Goal: Navigation & Orientation: Find specific page/section

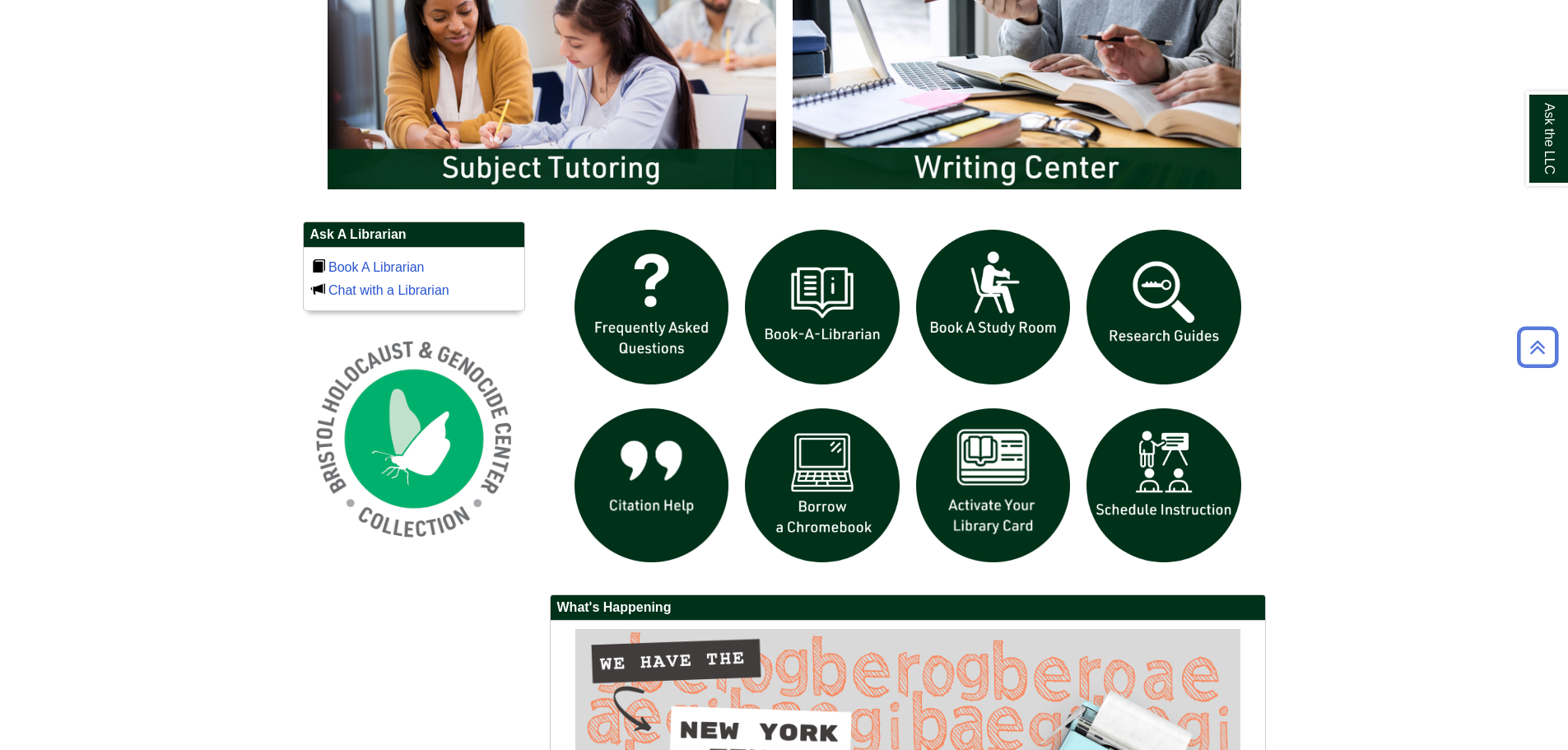
scroll to position [1354, 0]
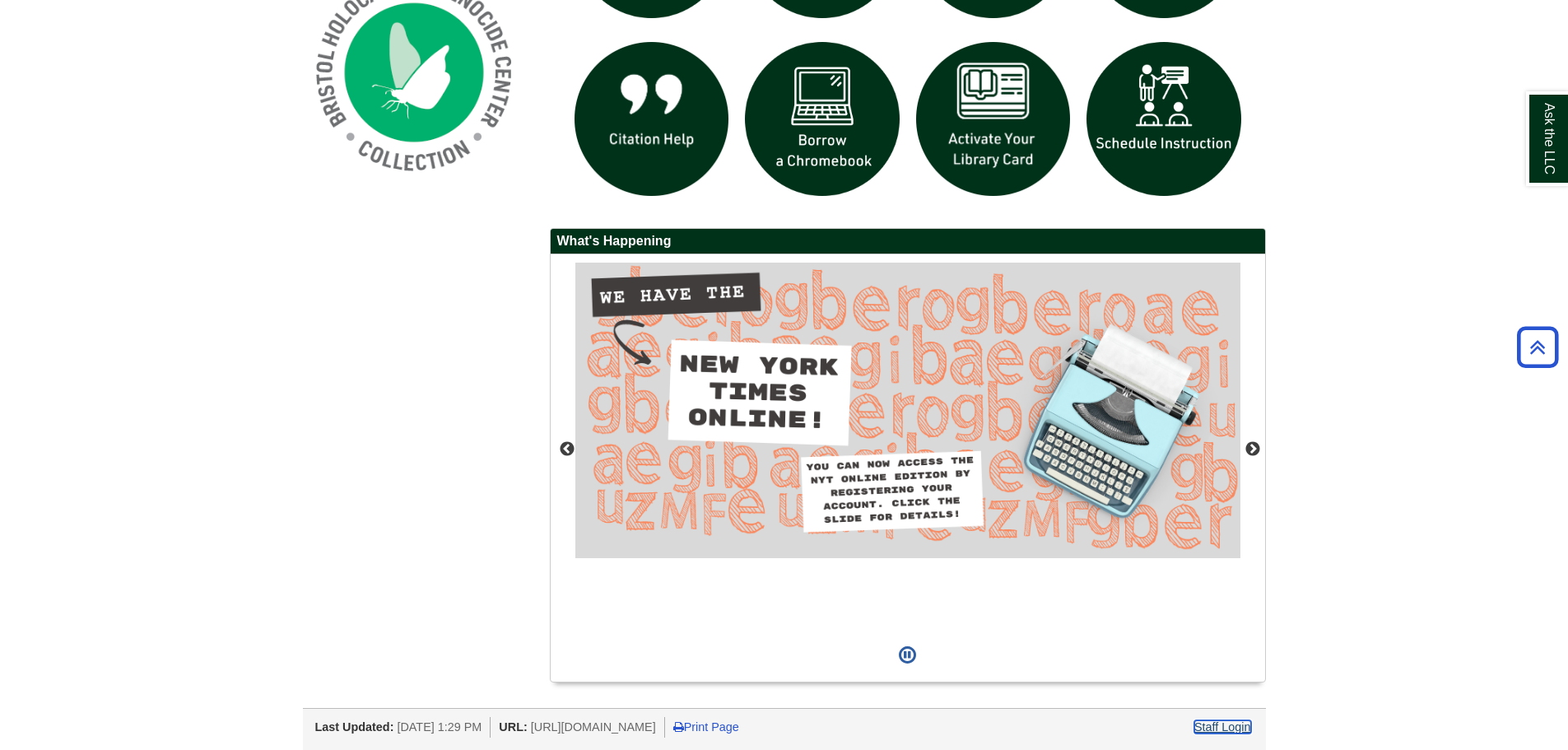
click at [1218, 729] on link "Staff Login" at bounding box center [1222, 727] width 57 height 14
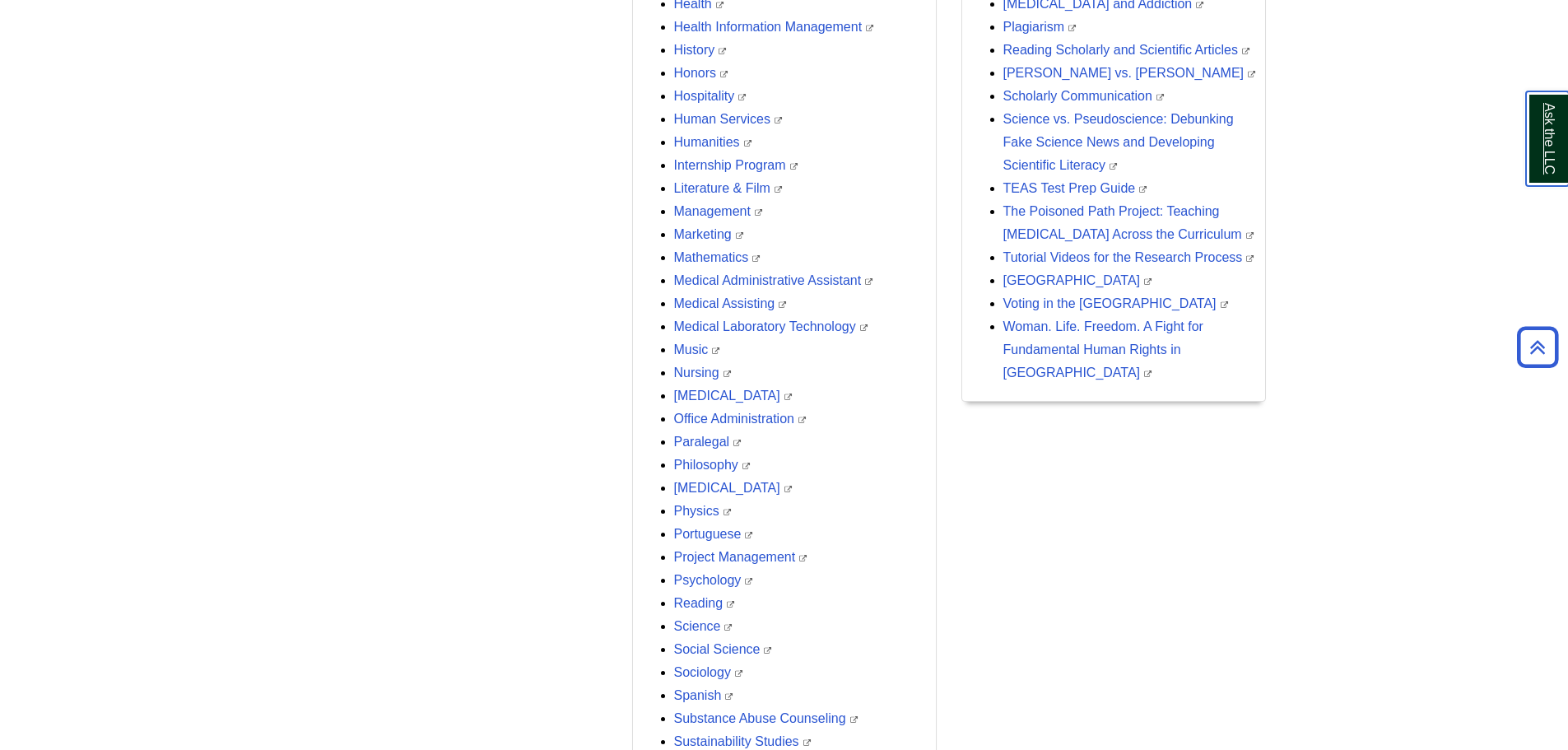
scroll to position [1544, 0]
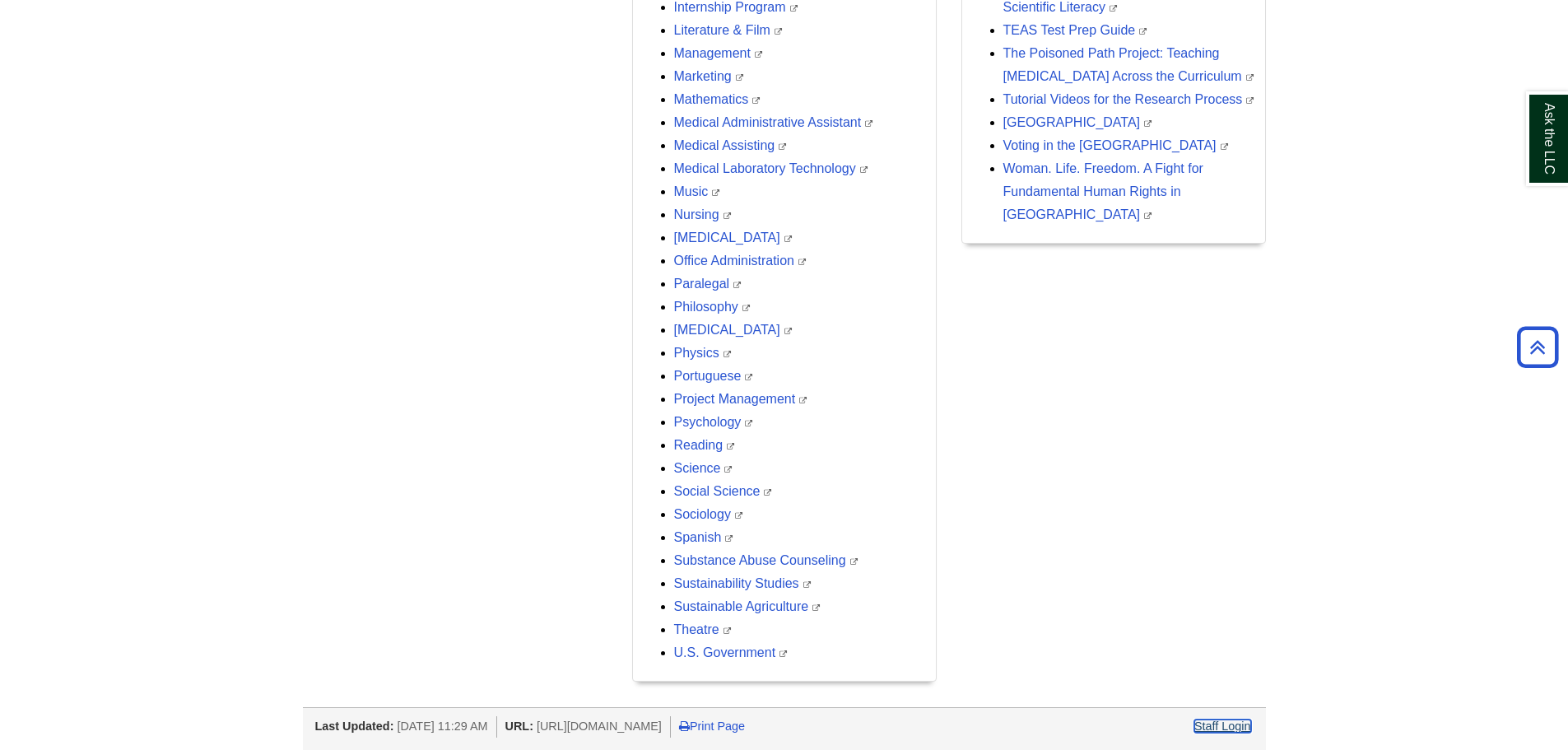
click at [1213, 726] on link "Staff Login" at bounding box center [1222, 726] width 57 height 14
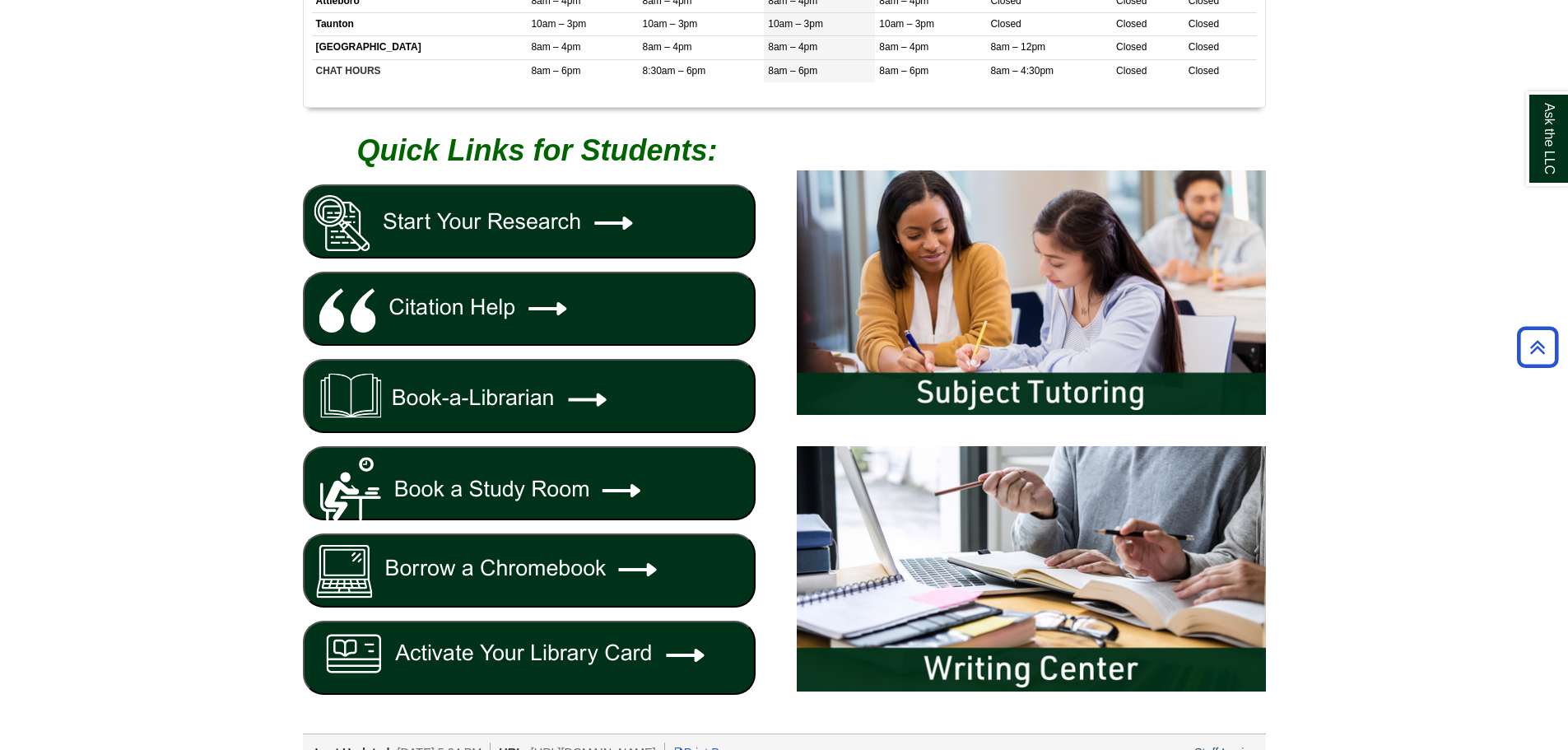
scroll to position [709, 0]
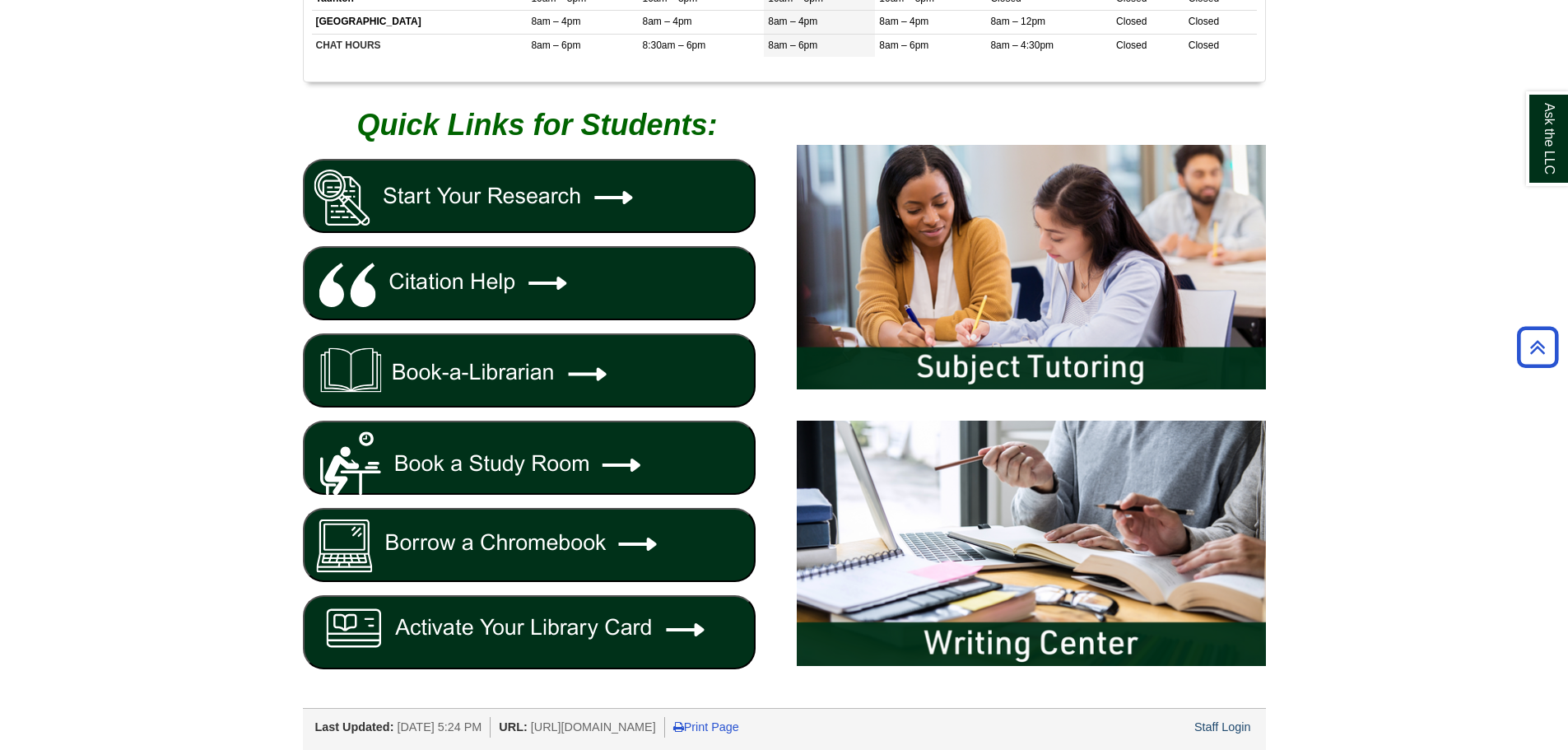
click at [551, 196] on img "button" at bounding box center [494, 196] width 369 height 71
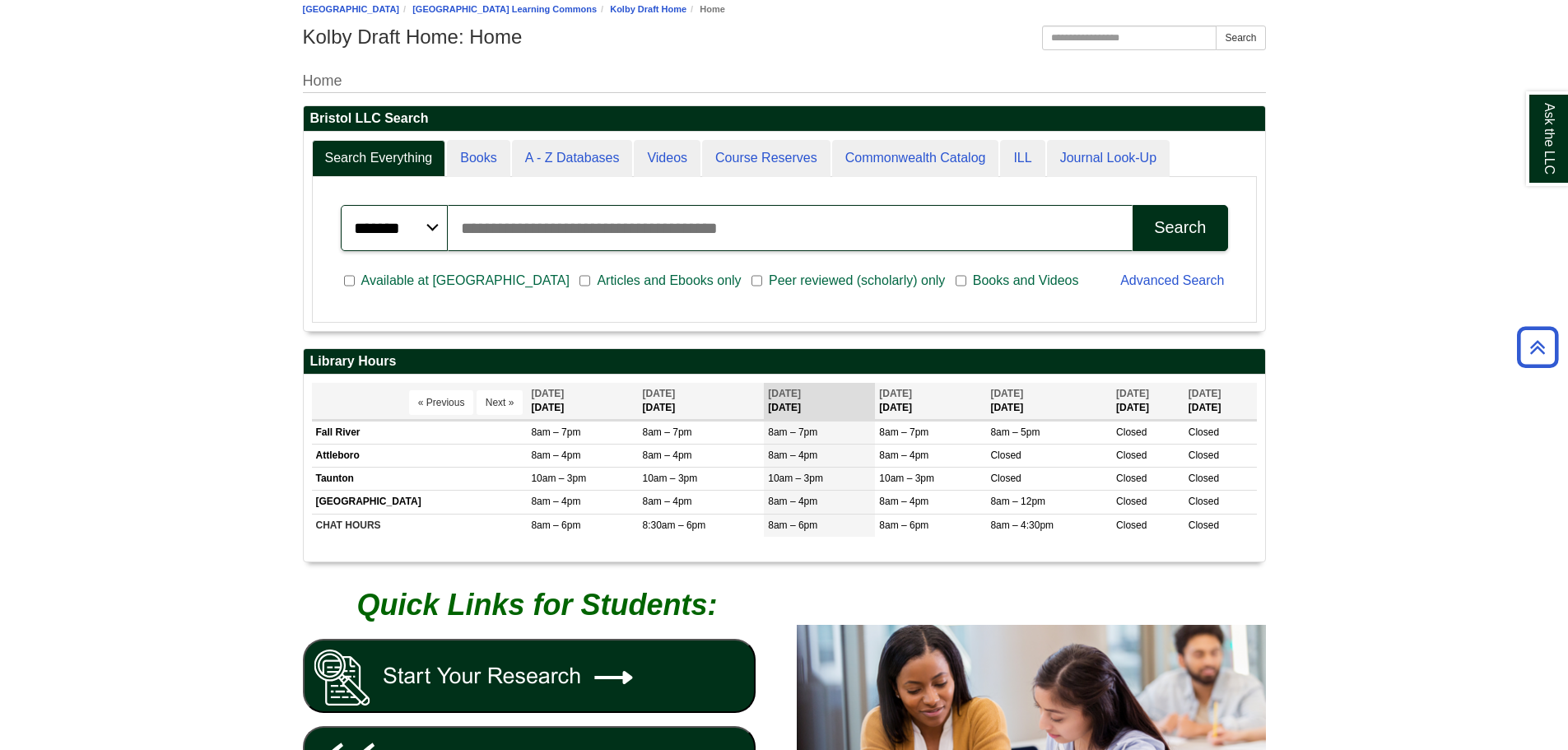
scroll to position [0, 0]
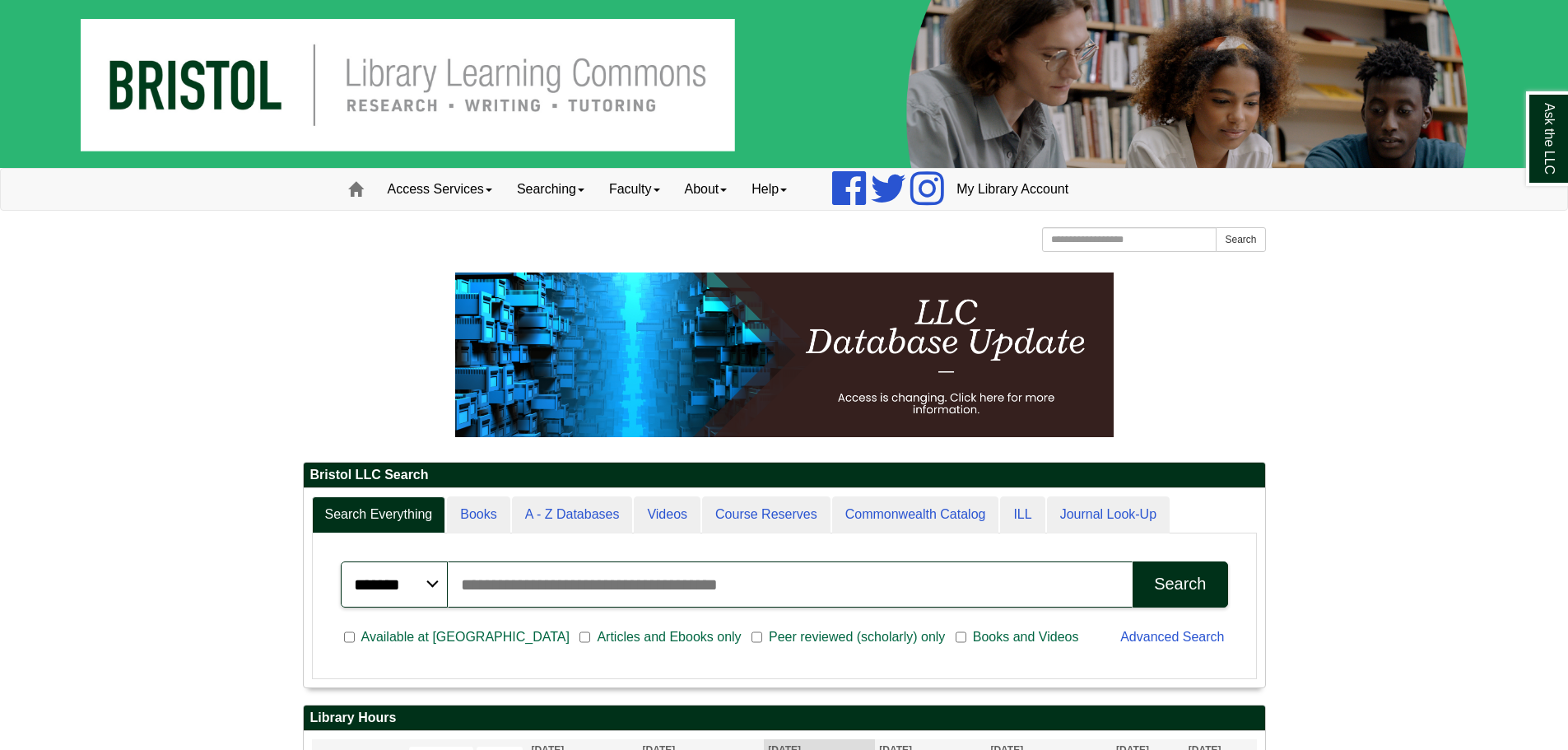
scroll to position [198, 962]
click at [440, 206] on link "Access Services" at bounding box center [440, 189] width 130 height 41
click at [441, 202] on link "Access Services" at bounding box center [440, 189] width 130 height 41
click at [573, 185] on link "Searching" at bounding box center [550, 189] width 92 height 41
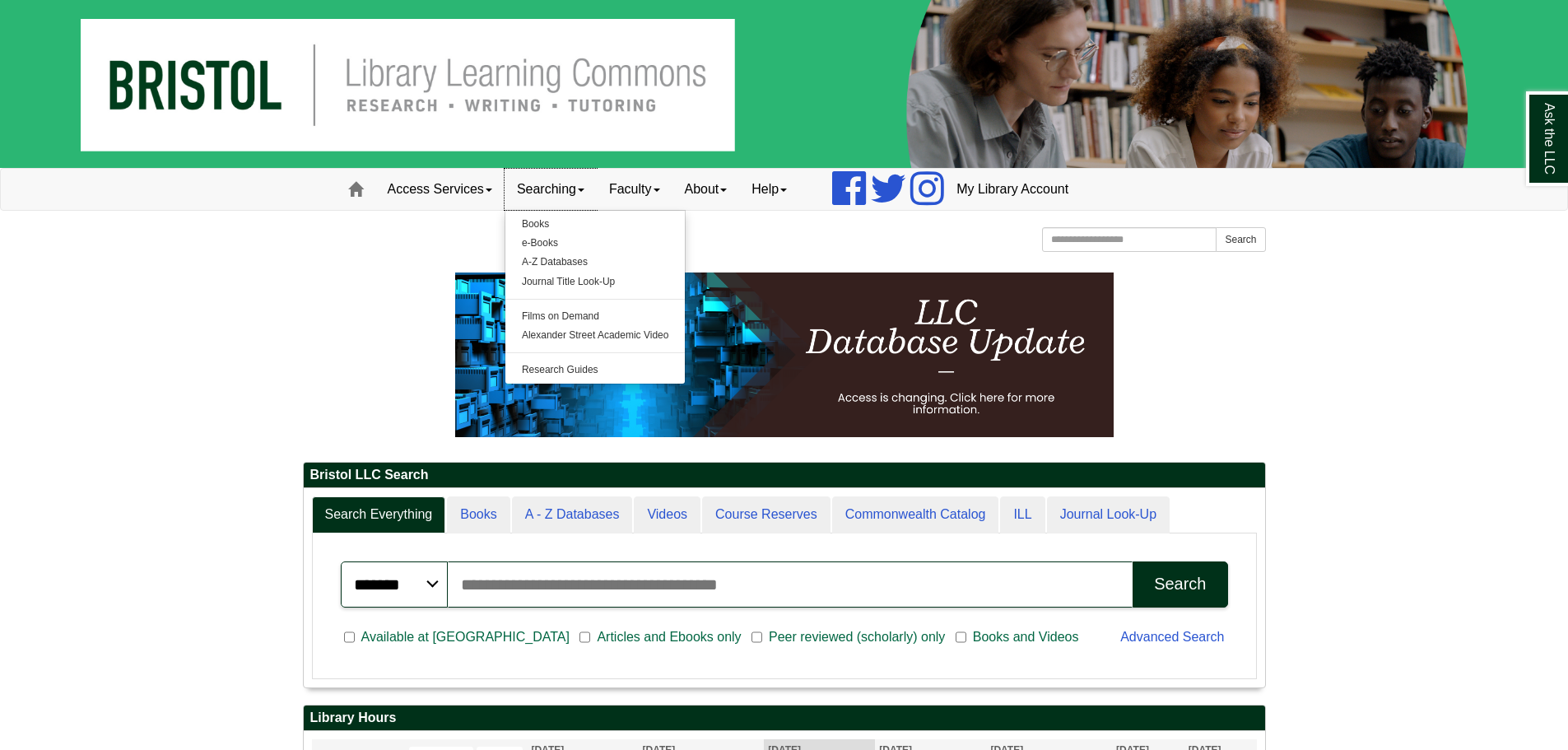
click at [569, 188] on link "Searching" at bounding box center [550, 189] width 92 height 41
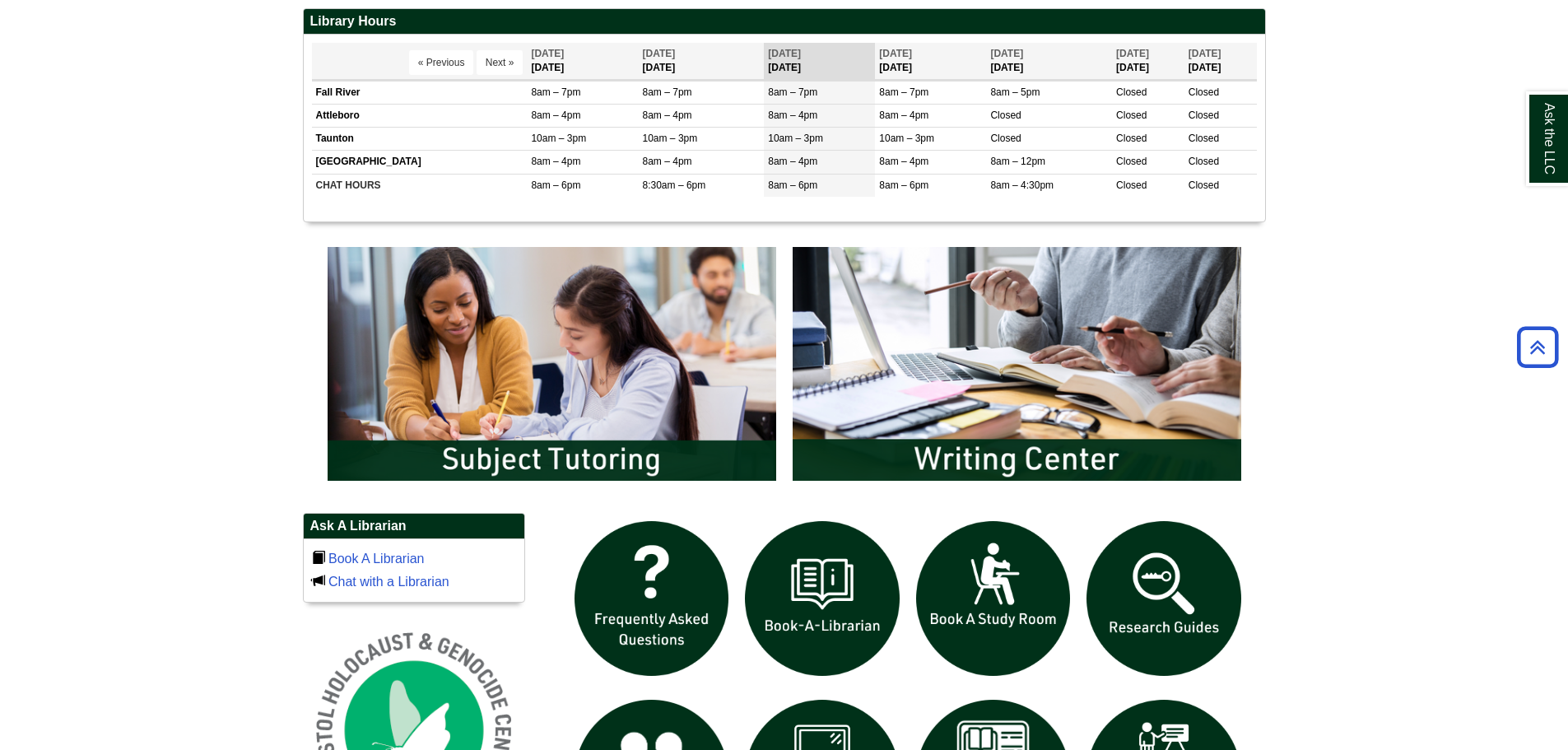
scroll to position [906, 0]
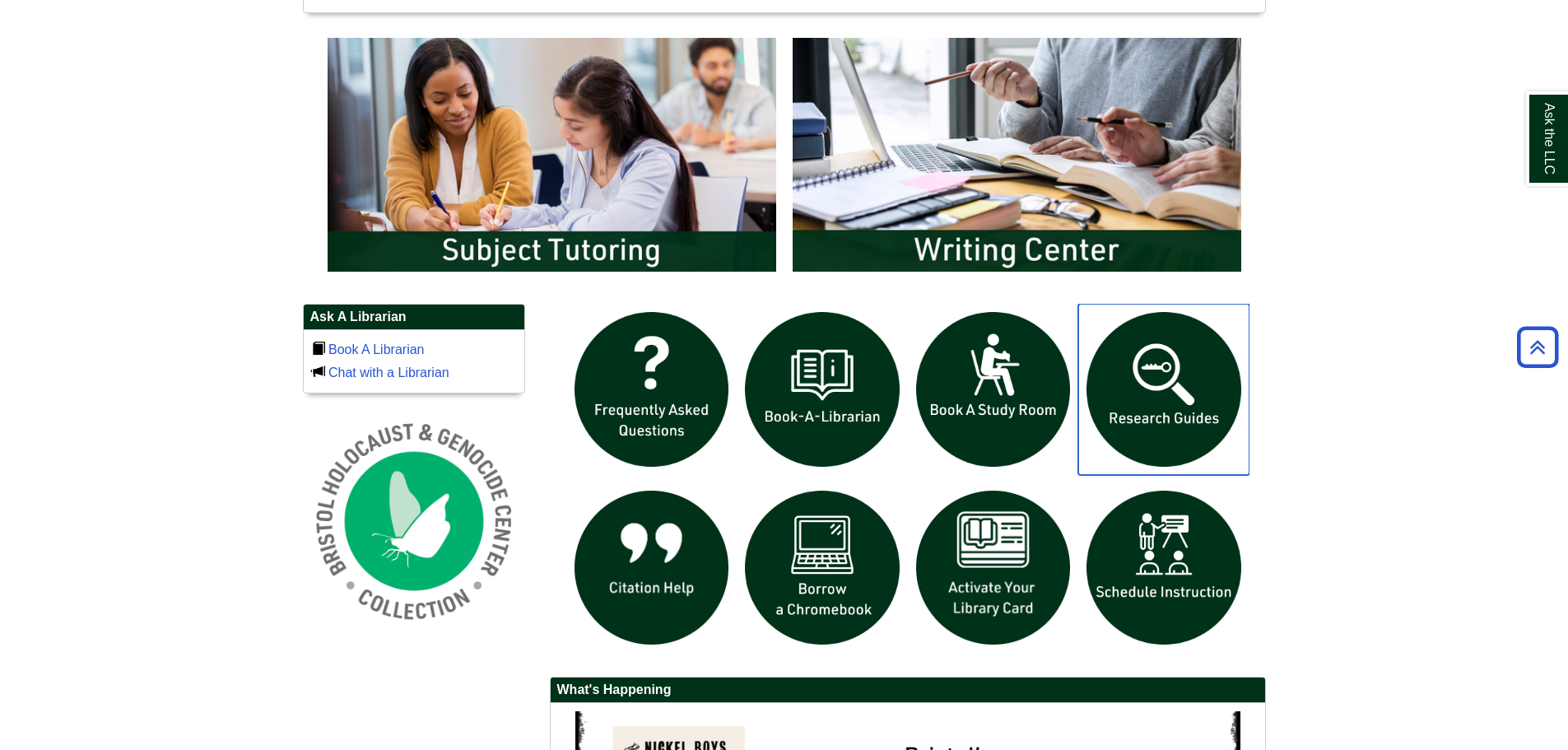
click at [1189, 347] on img "slideshow" at bounding box center [1165, 389] width 171 height 171
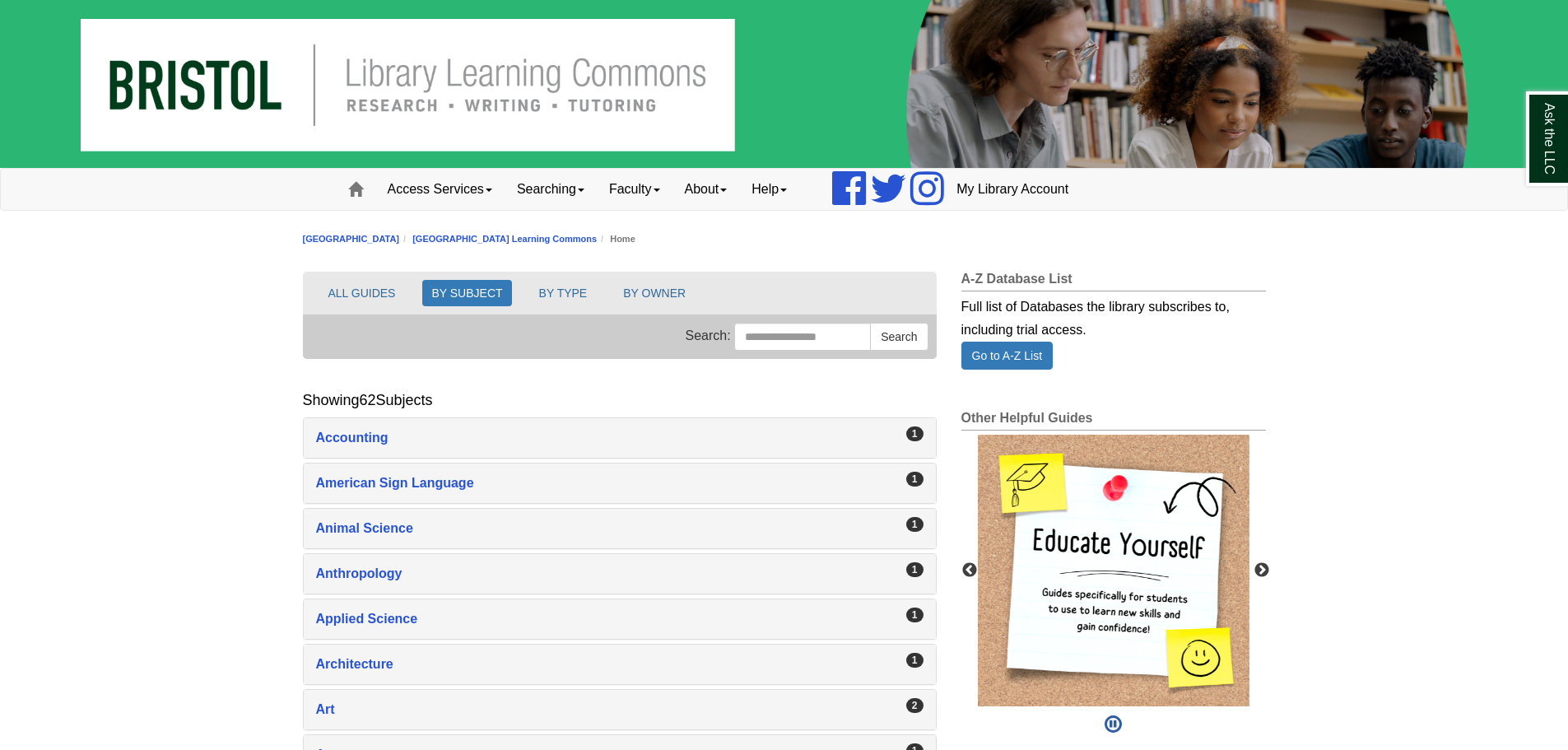
scroll to position [82, 0]
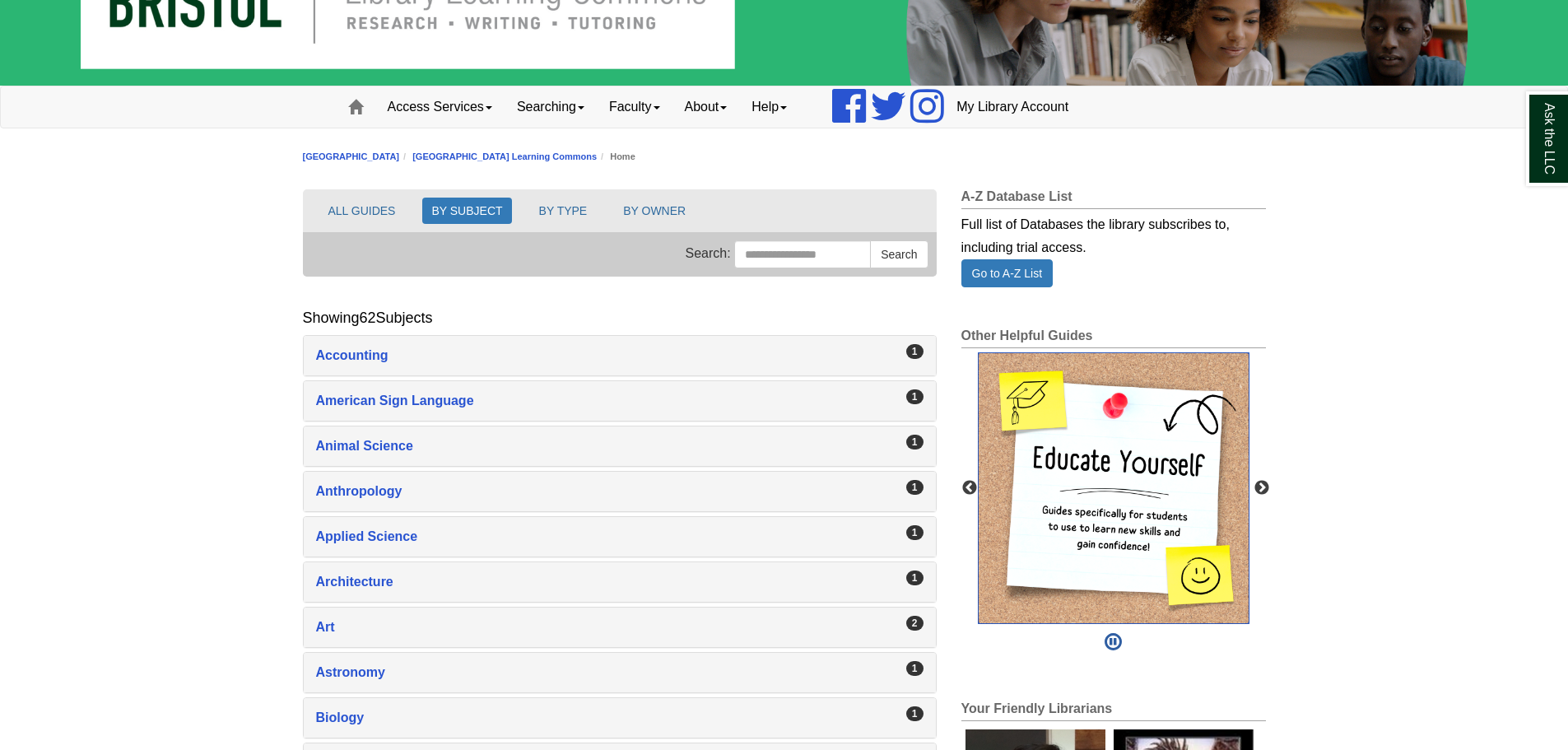
click at [1079, 456] on img "slideshow" at bounding box center [1114, 488] width 272 height 272
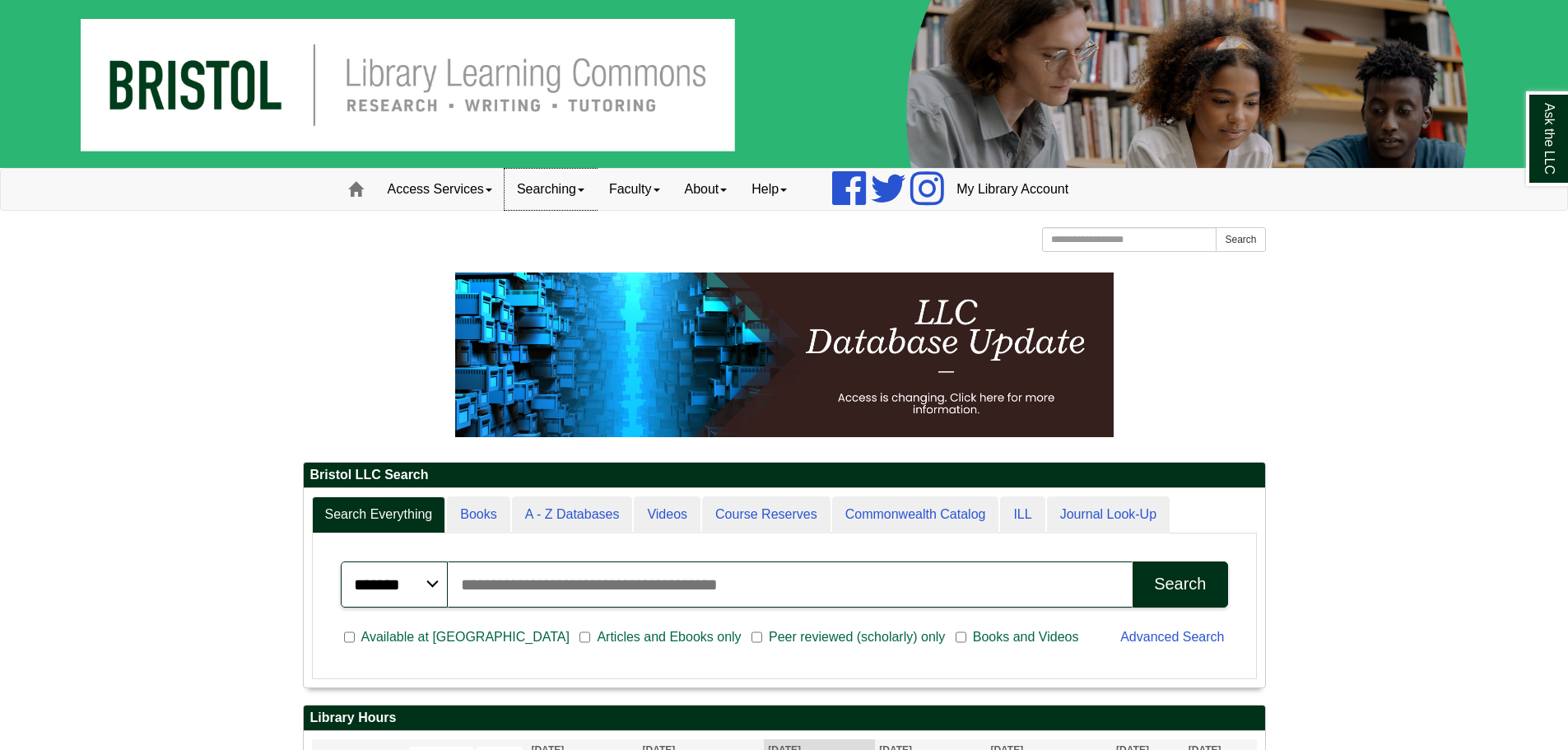
click at [561, 203] on link "Searching" at bounding box center [550, 189] width 92 height 41
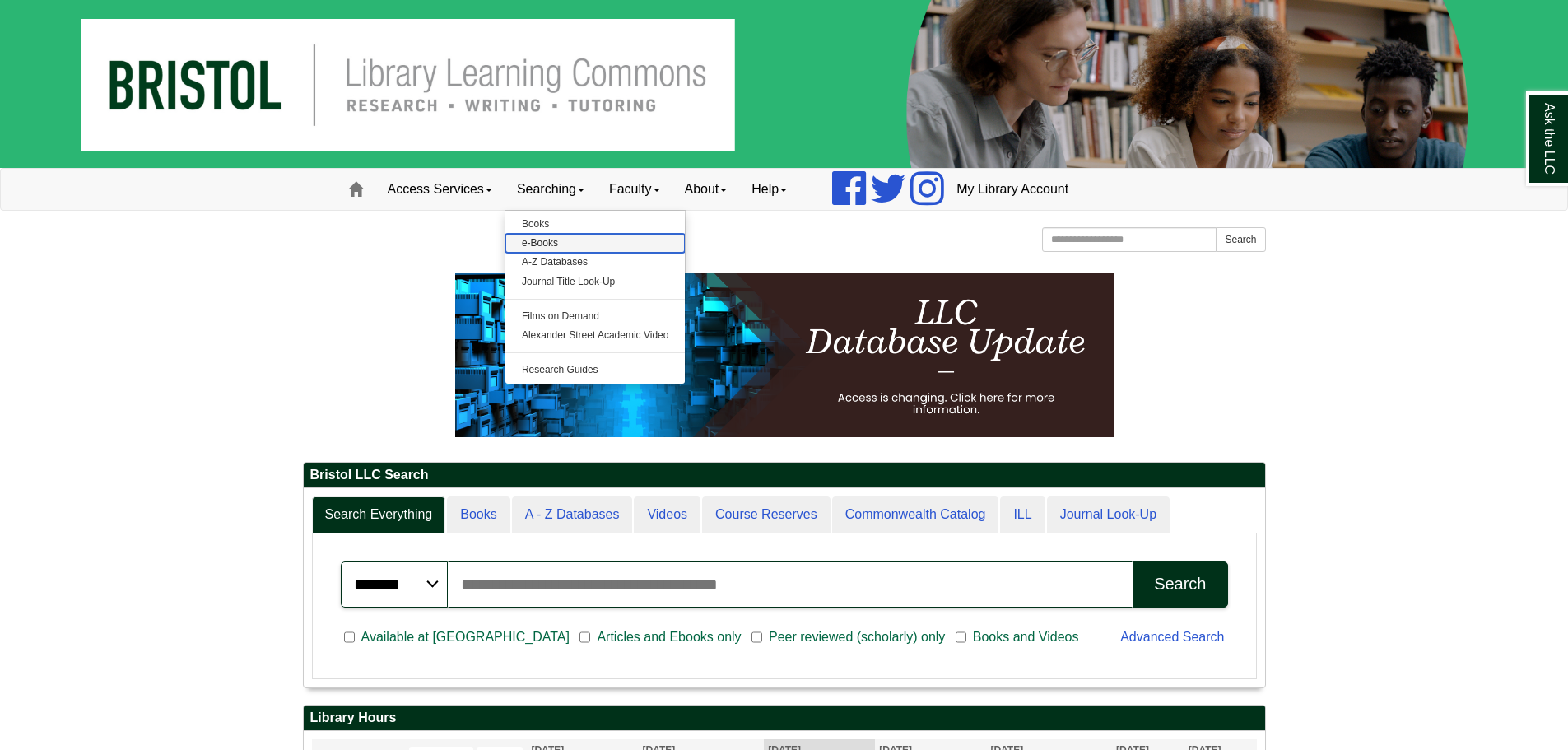
click at [557, 243] on link "e-Books" at bounding box center [595, 243] width 180 height 19
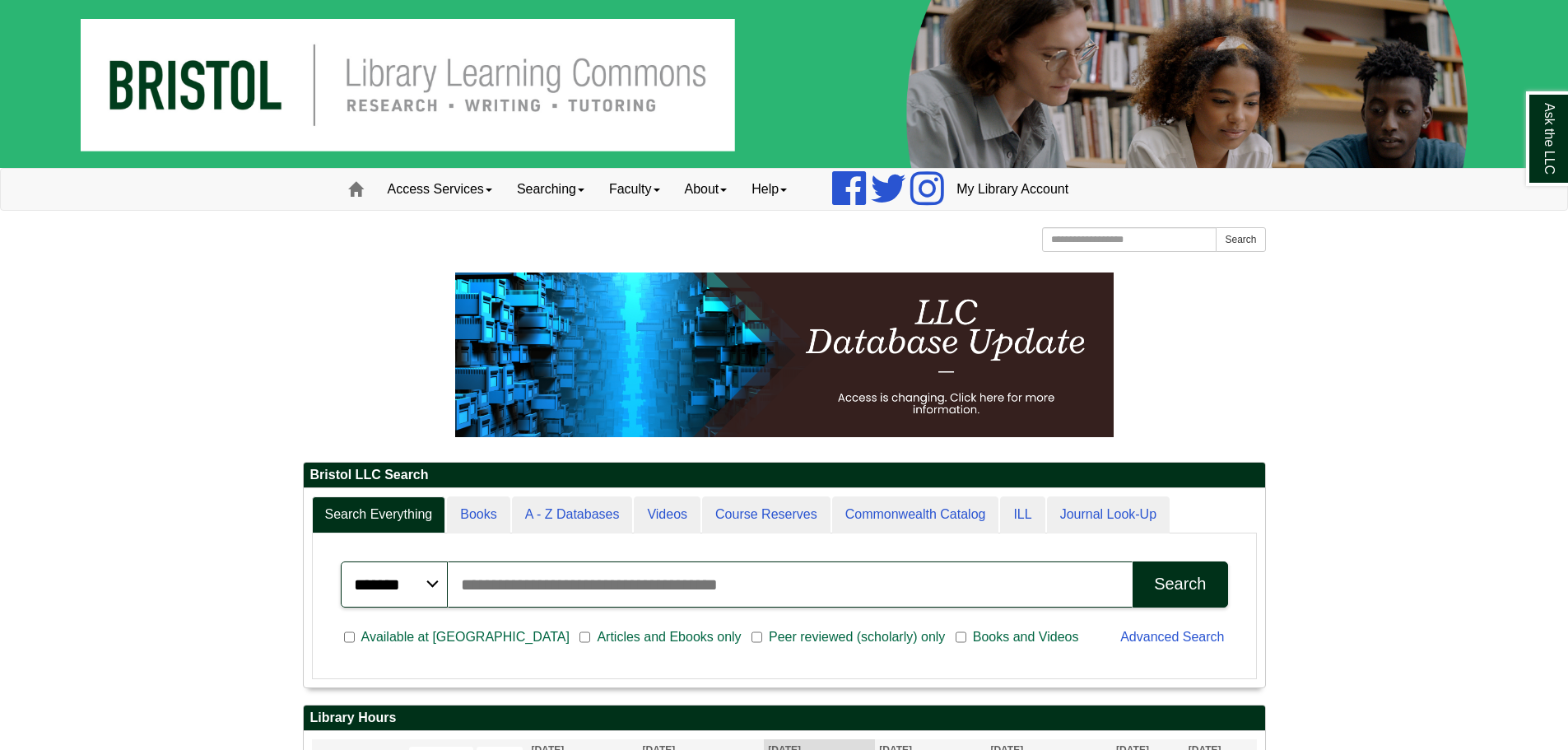
scroll to position [187, 962]
click at [636, 187] on link "Faculty" at bounding box center [635, 189] width 76 height 41
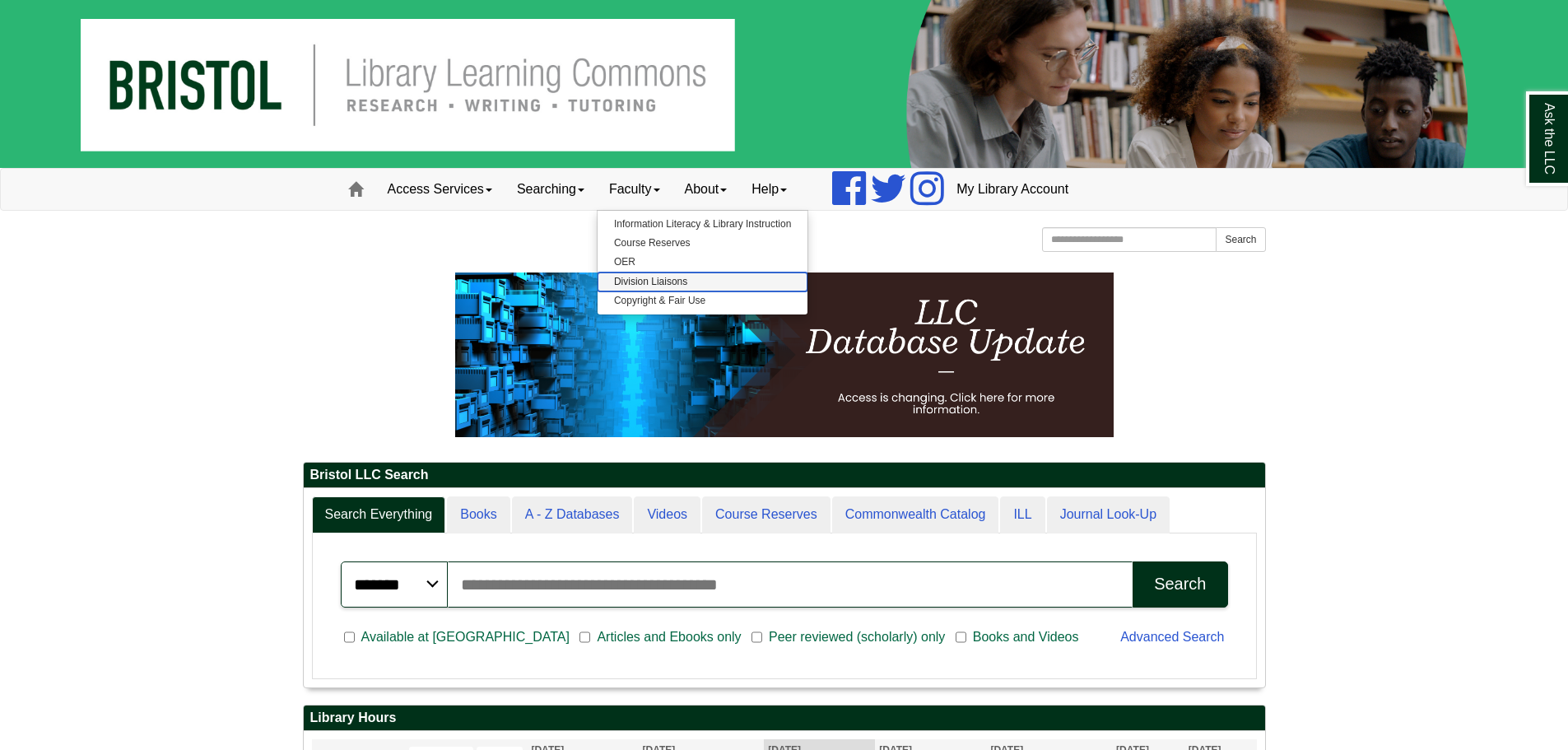
click at [648, 285] on link "Division Liaisons" at bounding box center [702, 282] width 210 height 19
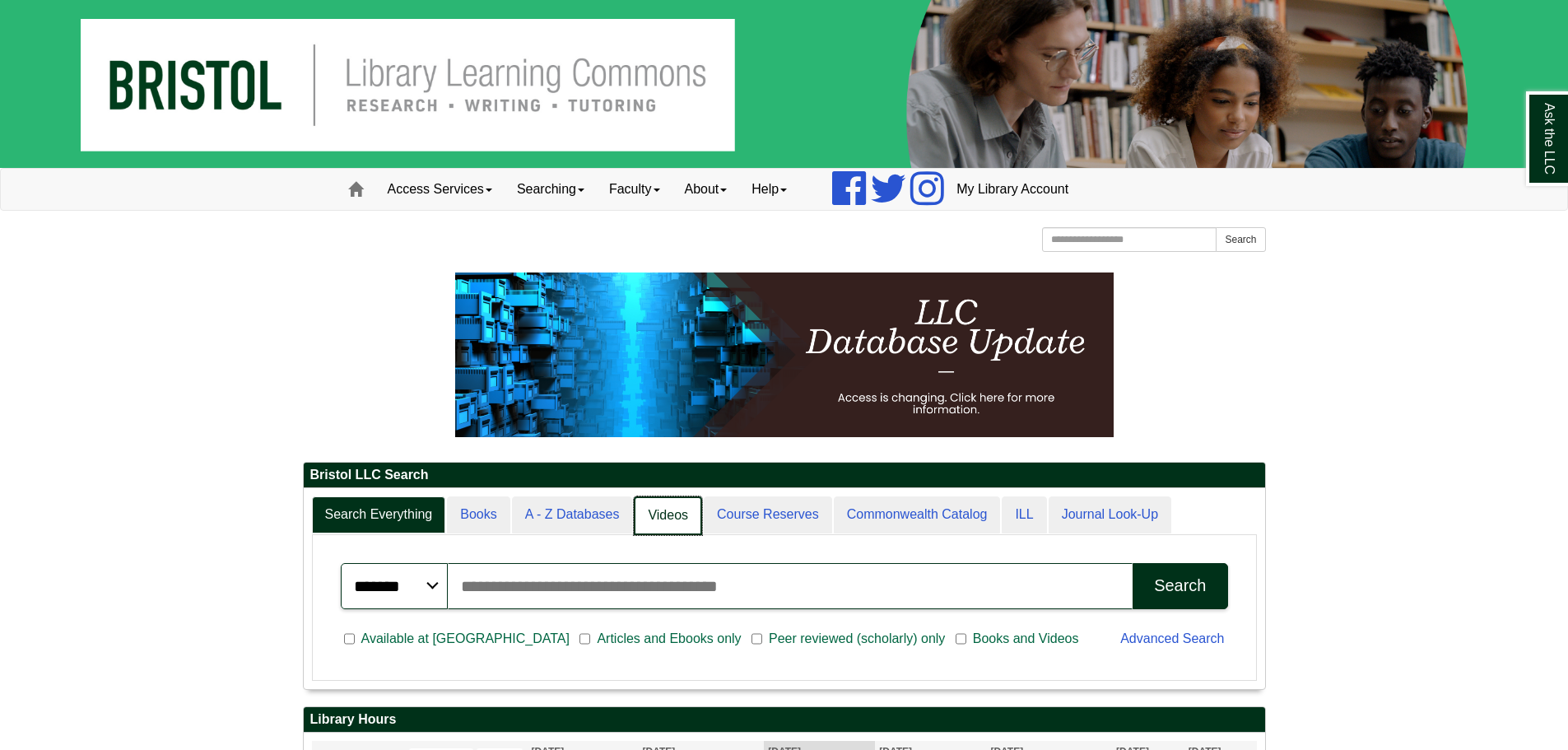
scroll to position [200, 962]
click at [679, 500] on link "Videos" at bounding box center [668, 515] width 68 height 39
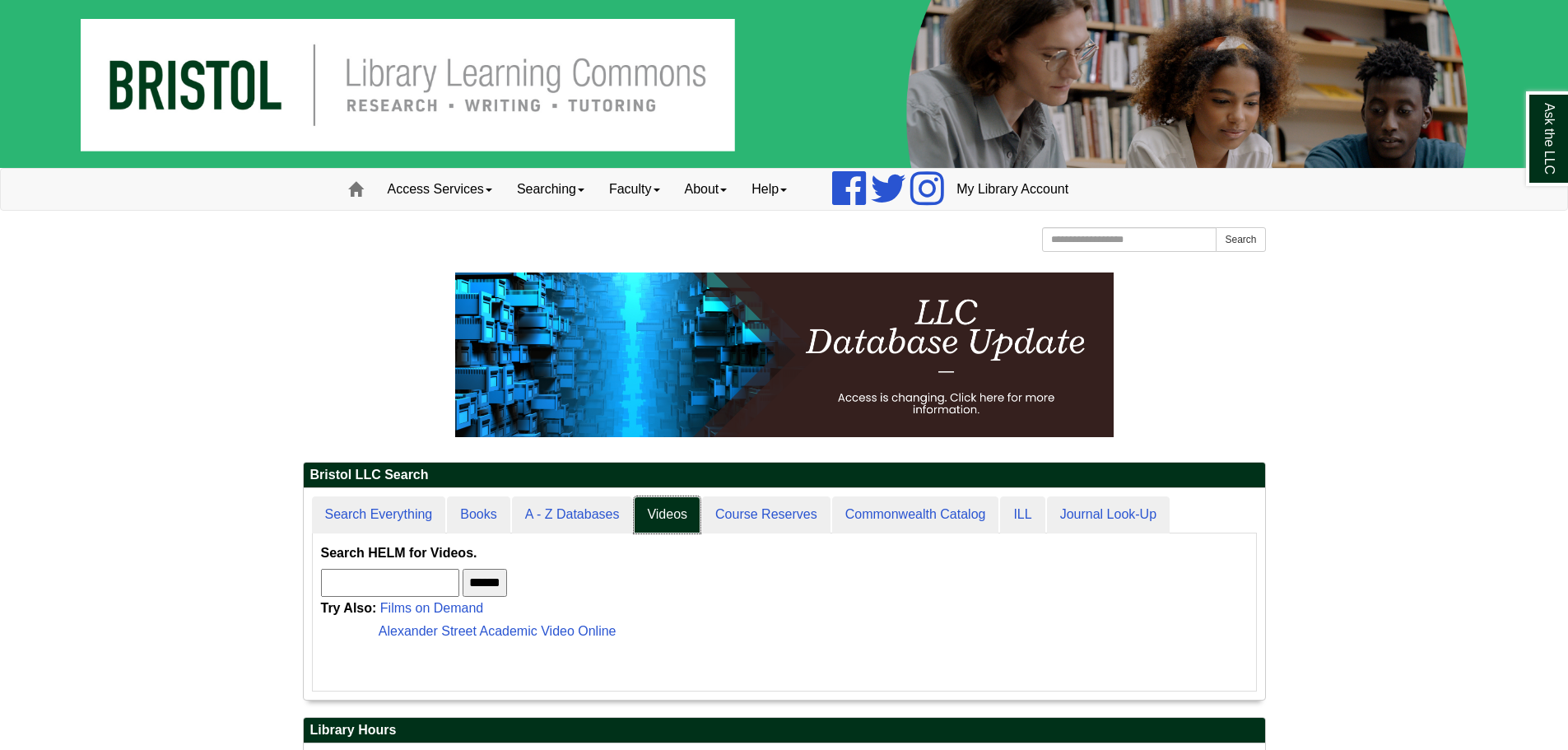
scroll to position [212, 962]
click at [292, 388] on div "Bristol LLC Search Search Everything Books A - Z Databases Videos Course Reserv…" at bounding box center [784, 747] width 988 height 949
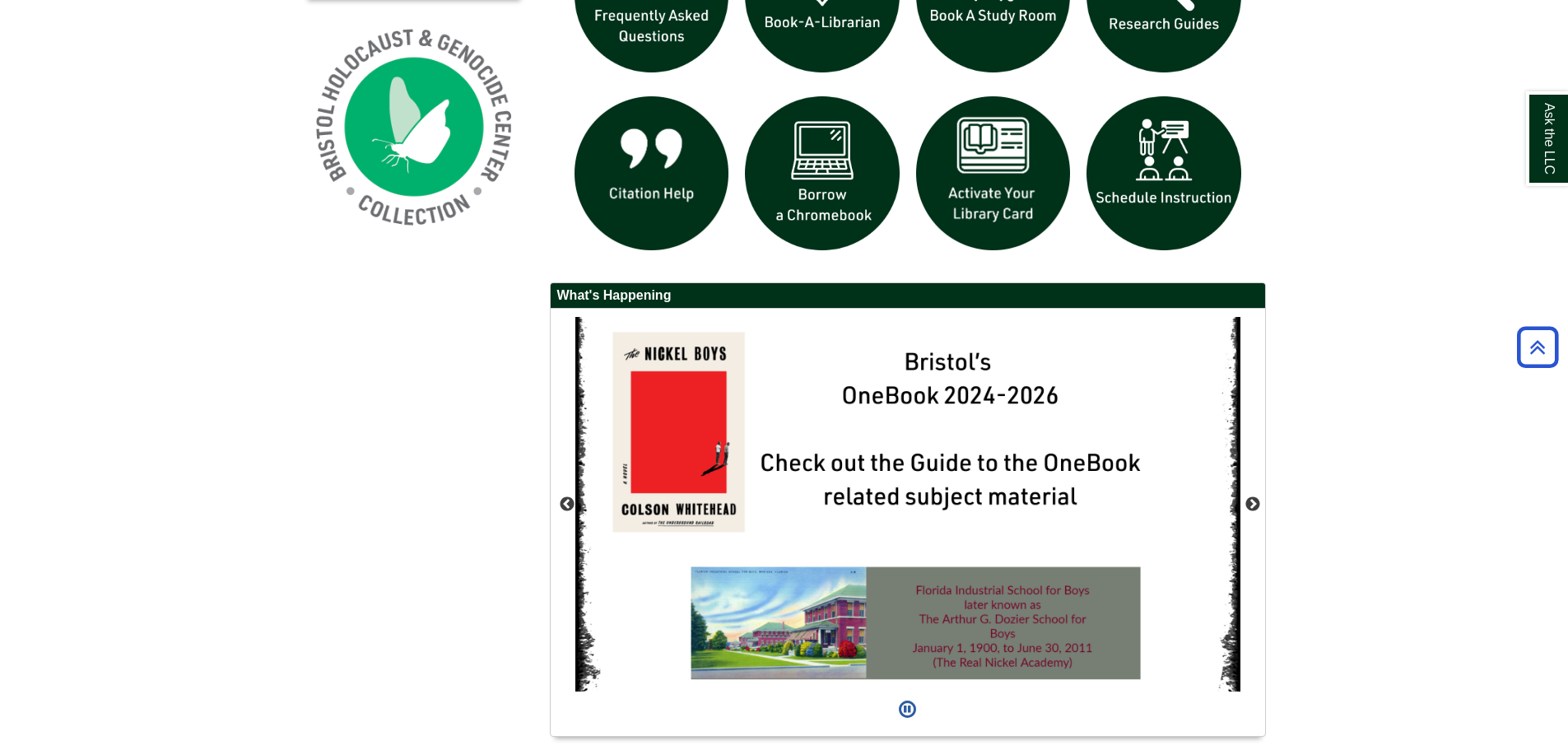
scroll to position [1367, 0]
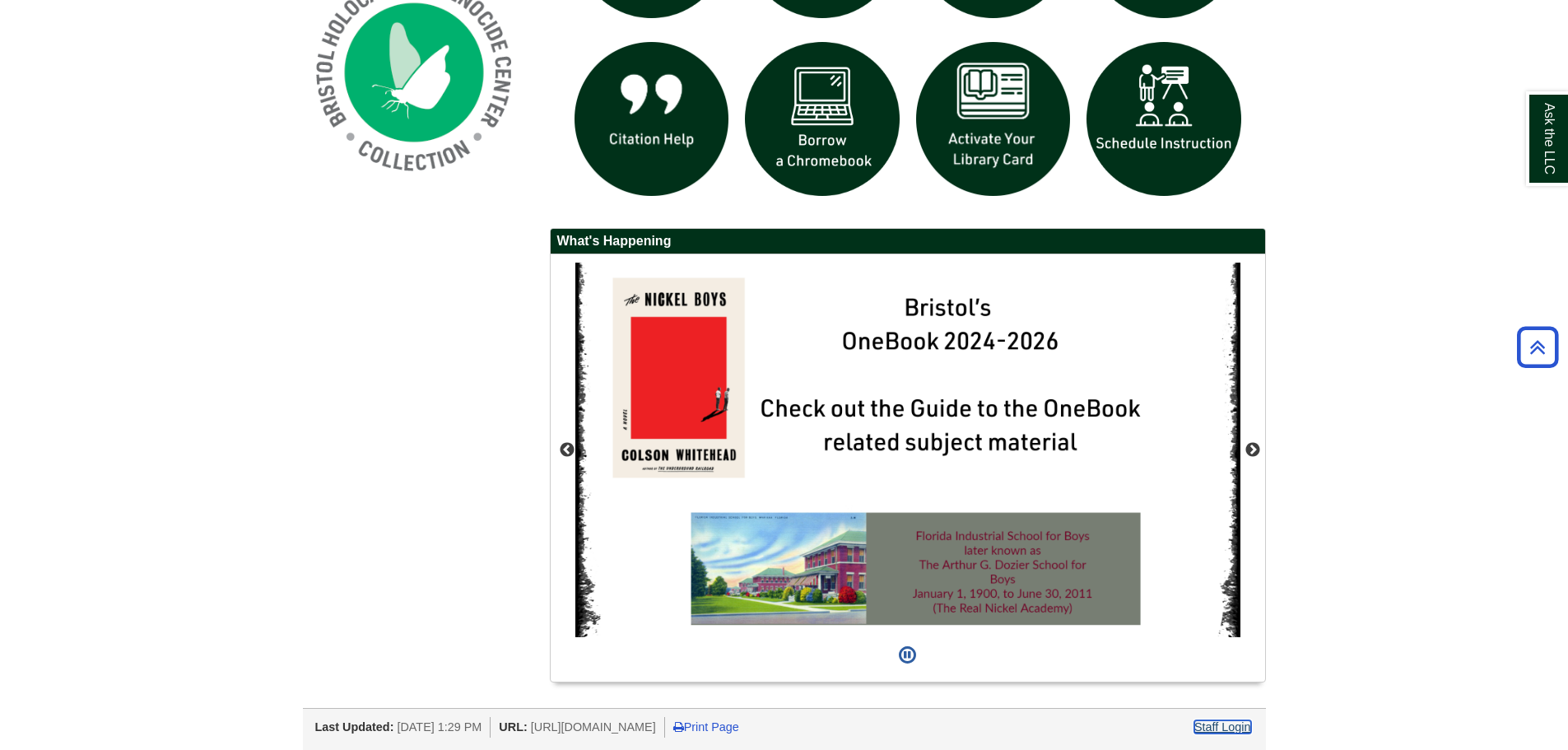
click at [1248, 727] on link "Staff Login" at bounding box center [1222, 727] width 57 height 14
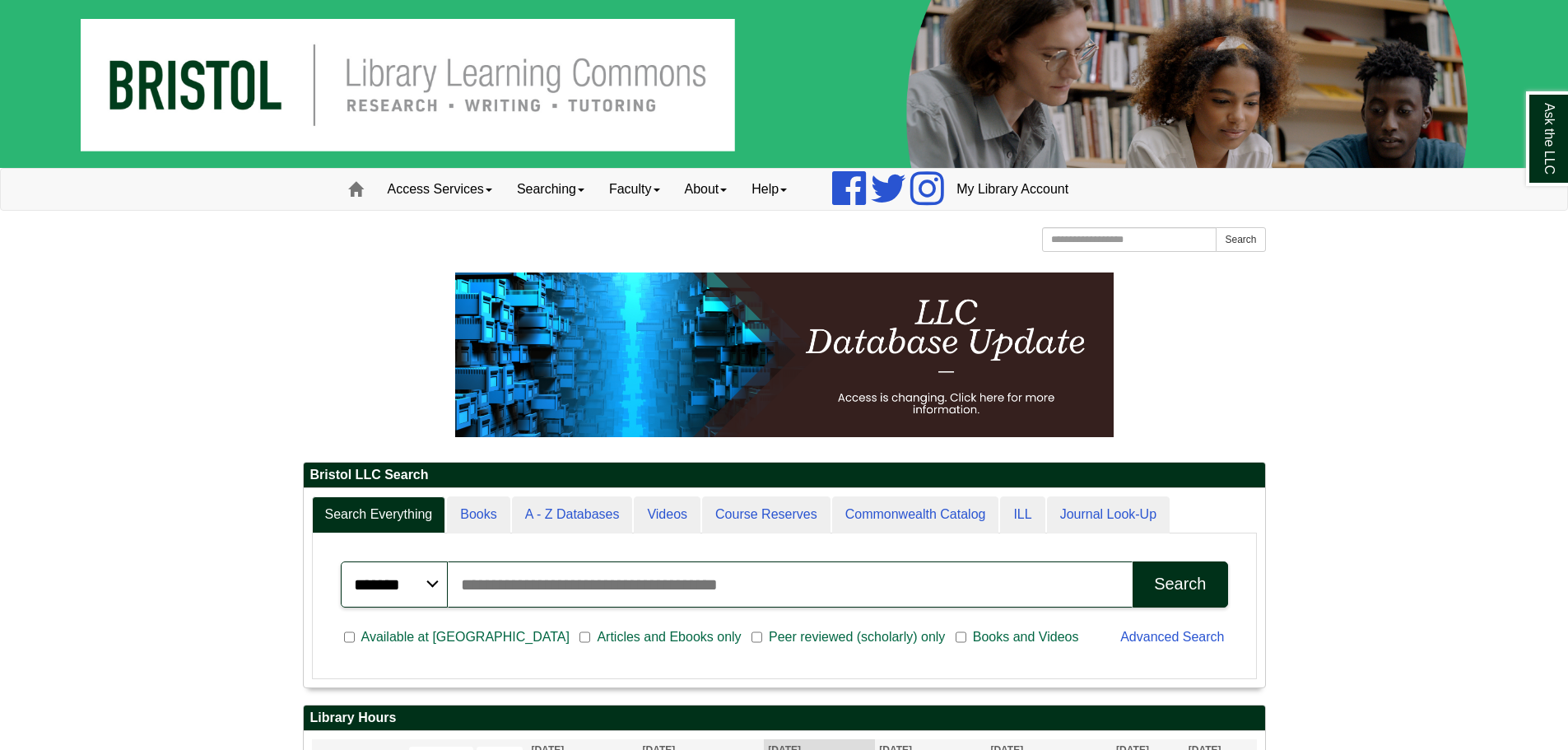
scroll to position [198, 962]
click at [446, 194] on link "Access Services" at bounding box center [440, 189] width 130 height 41
click at [538, 194] on link "Searching" at bounding box center [550, 189] width 92 height 41
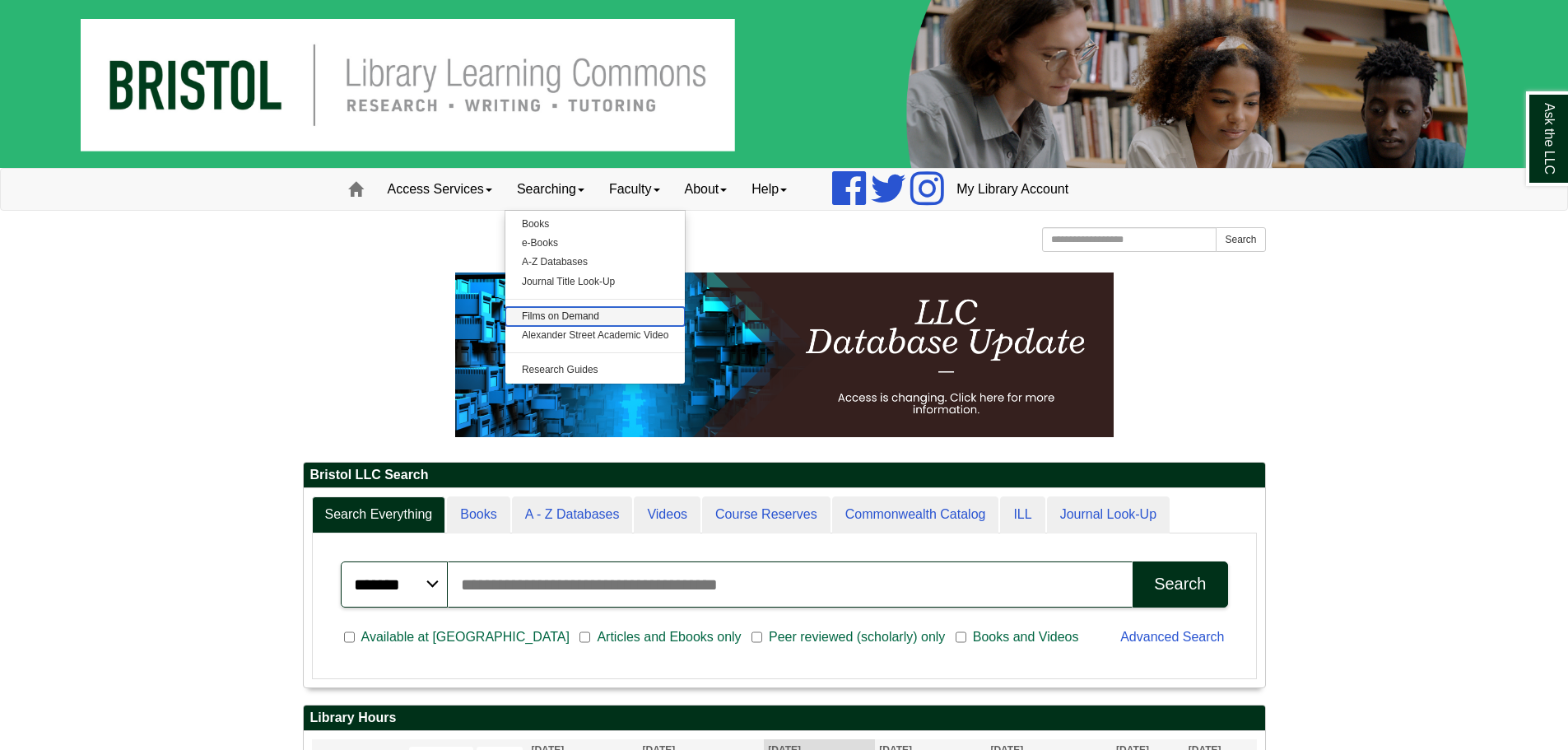
click at [607, 315] on link "Films on Demand" at bounding box center [595, 316] width 180 height 19
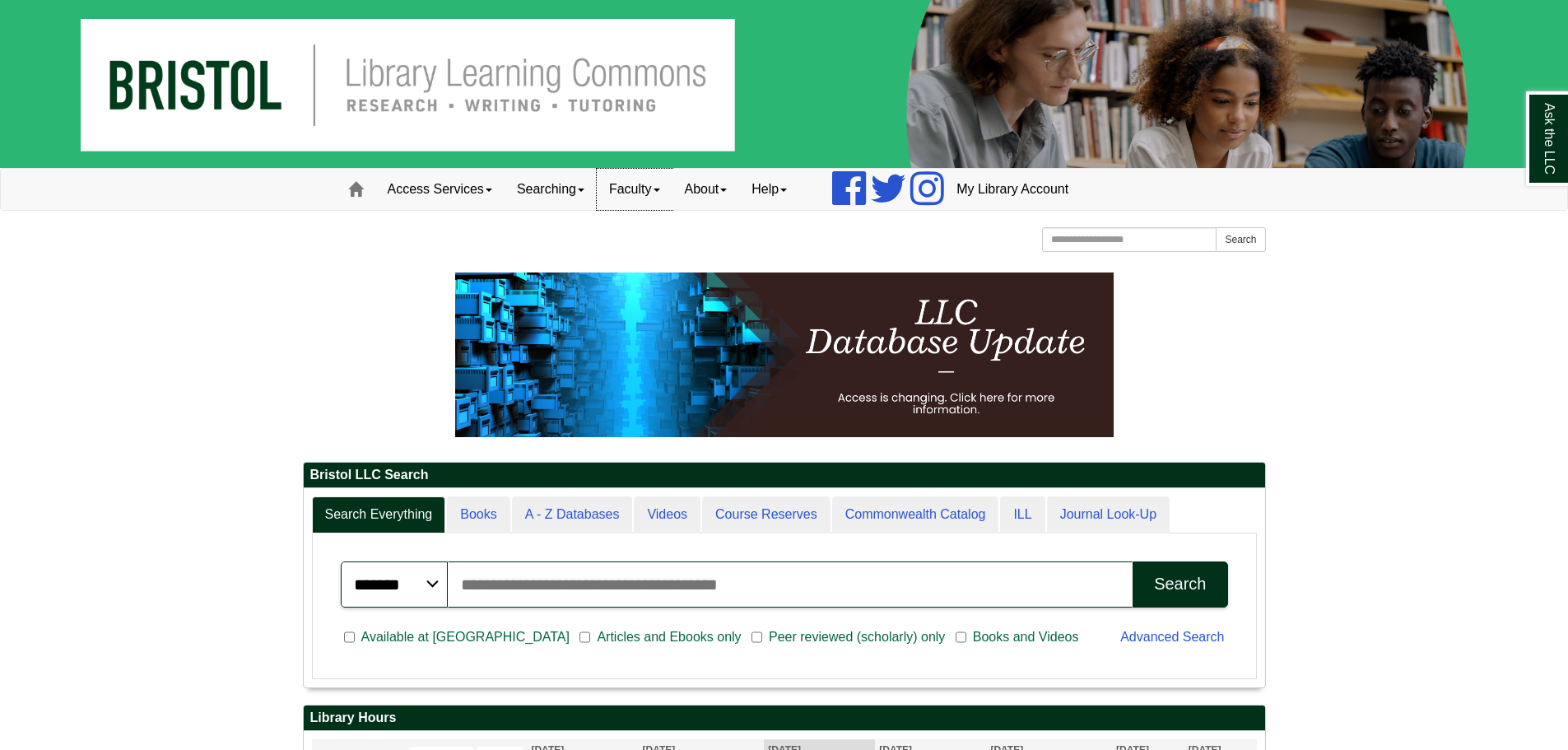
click at [657, 187] on link "Faculty" at bounding box center [635, 189] width 76 height 41
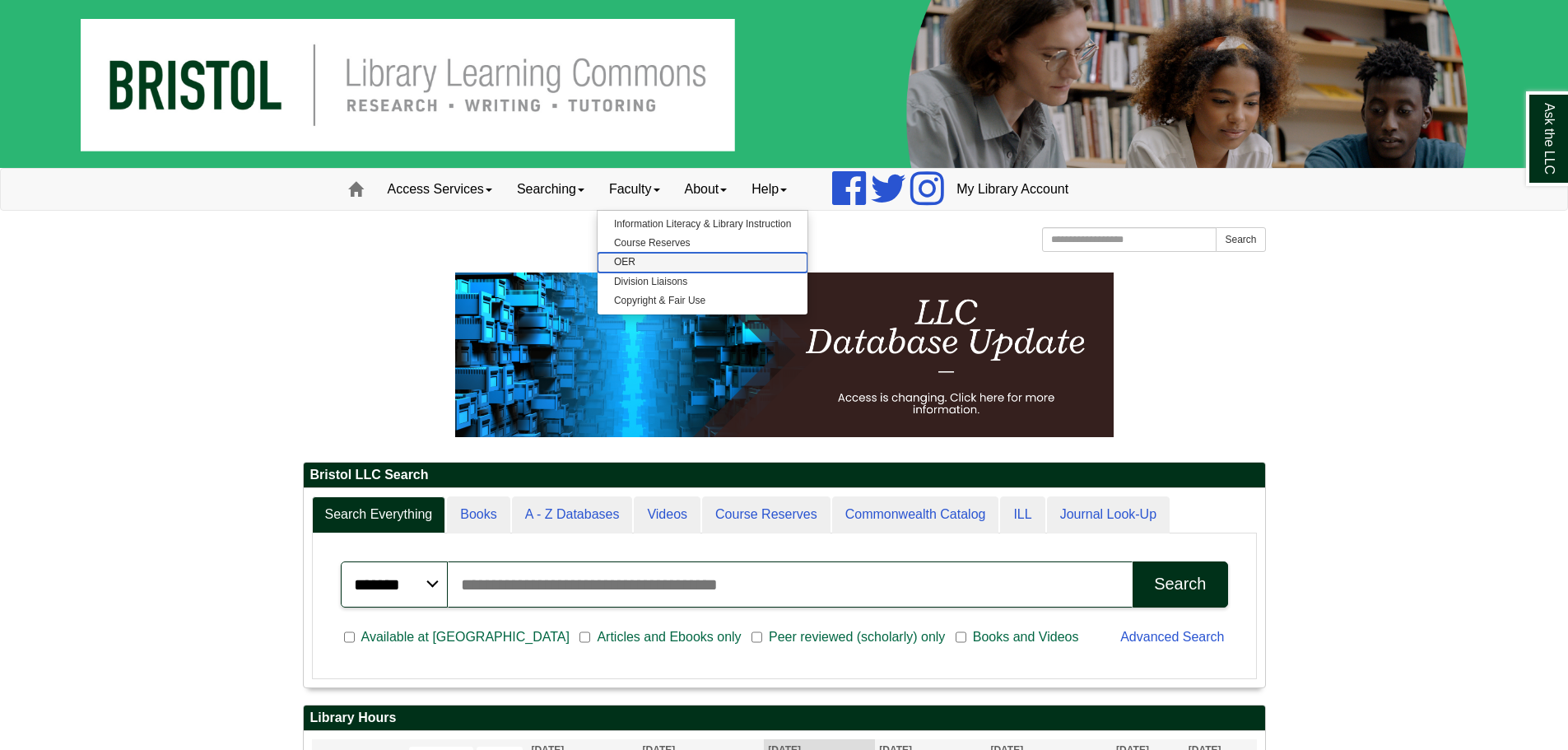
click at [666, 267] on link "OER" at bounding box center [702, 262] width 210 height 19
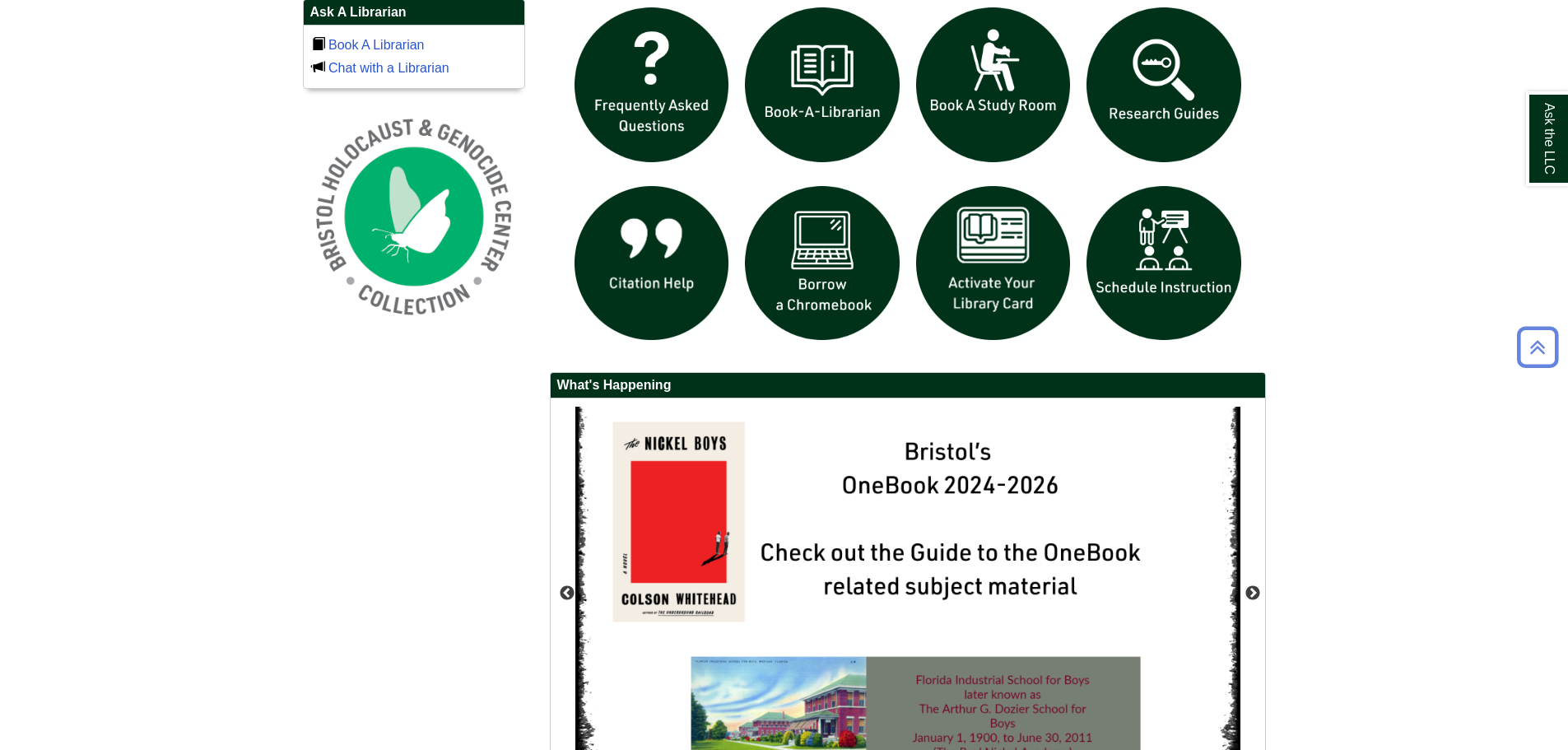
scroll to position [1354, 0]
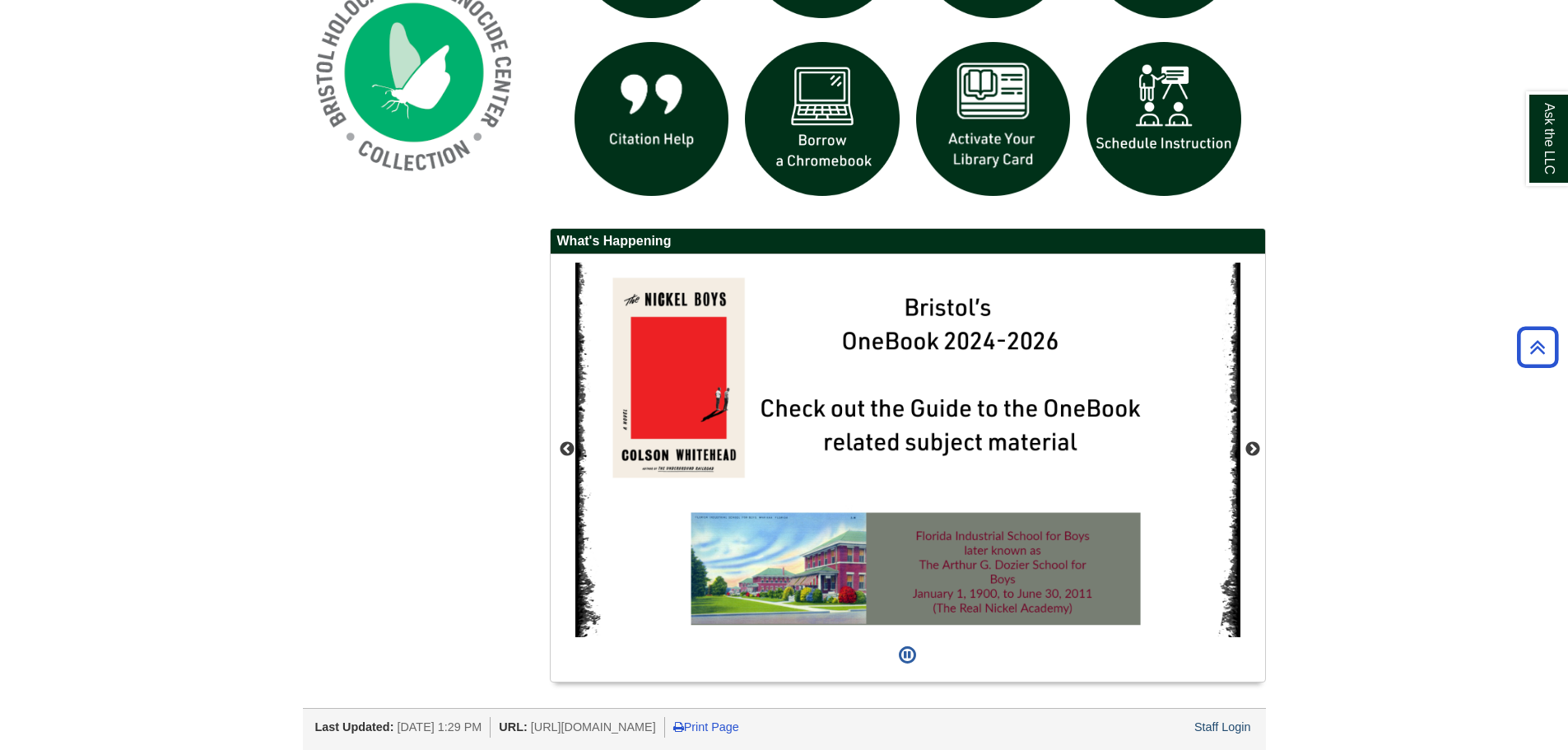
click at [1246, 735] on div "Staff Login" at bounding box center [1223, 727] width 62 height 21
click at [1242, 732] on link "Staff Login" at bounding box center [1222, 727] width 57 height 14
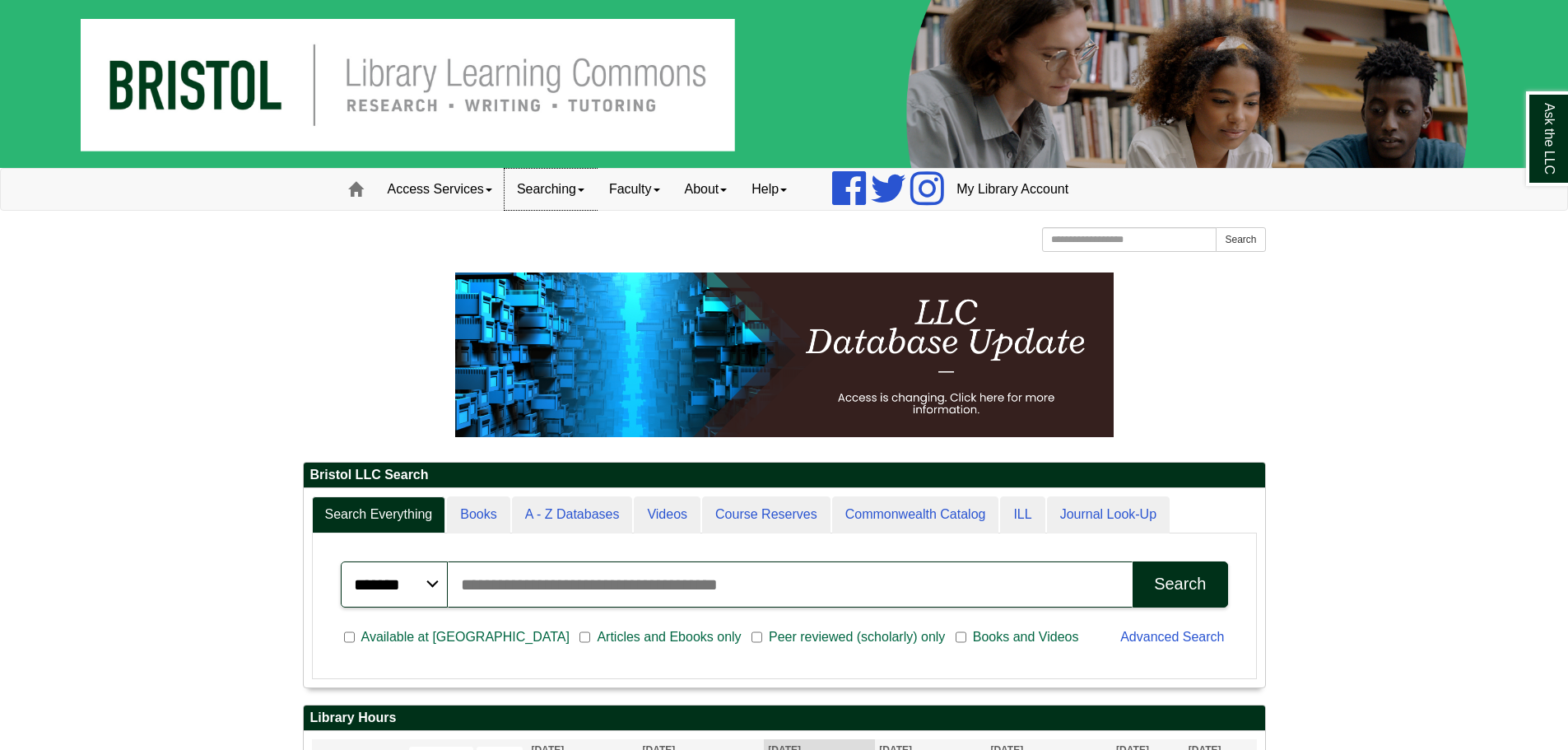
click at [550, 191] on link "Searching" at bounding box center [550, 189] width 92 height 41
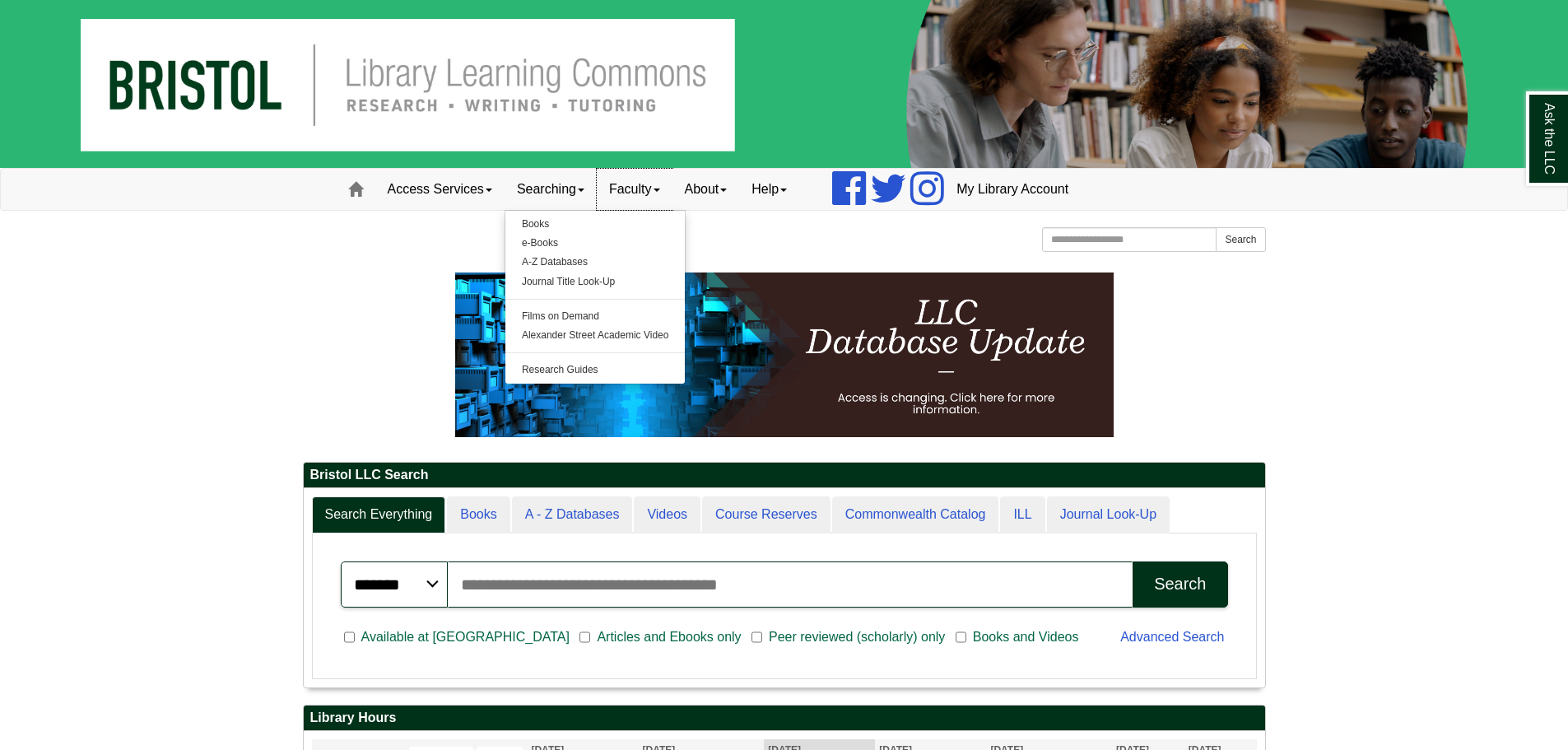
click at [651, 196] on link "Faculty" at bounding box center [635, 189] width 76 height 41
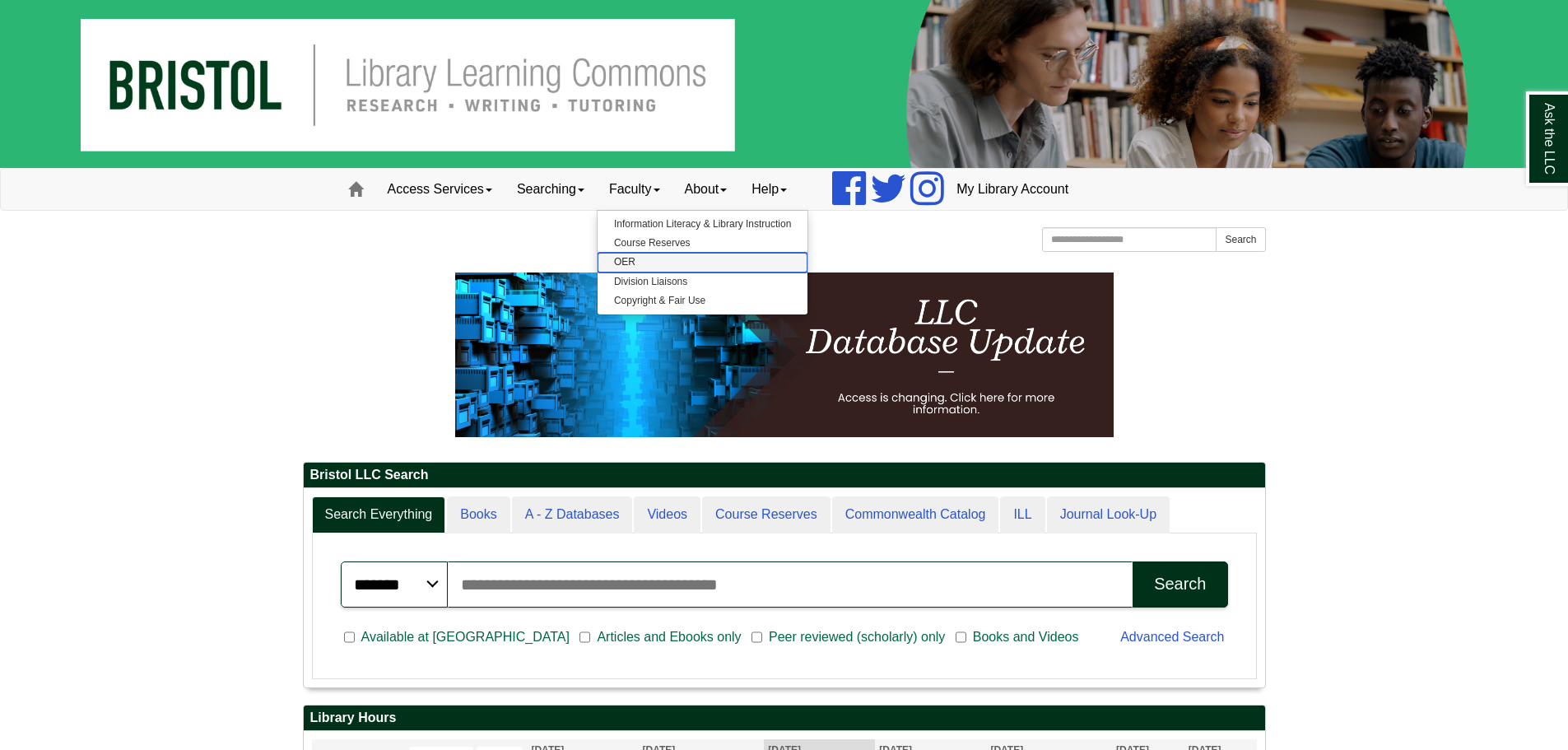
click at [673, 264] on link "OER" at bounding box center [702, 262] width 210 height 19
